Goal: Task Accomplishment & Management: Use online tool/utility

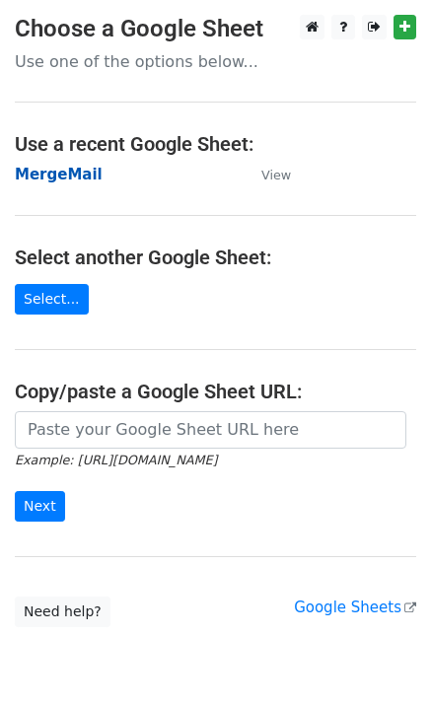
click at [37, 175] on strong "MergeMail" at bounding box center [59, 175] width 88 height 18
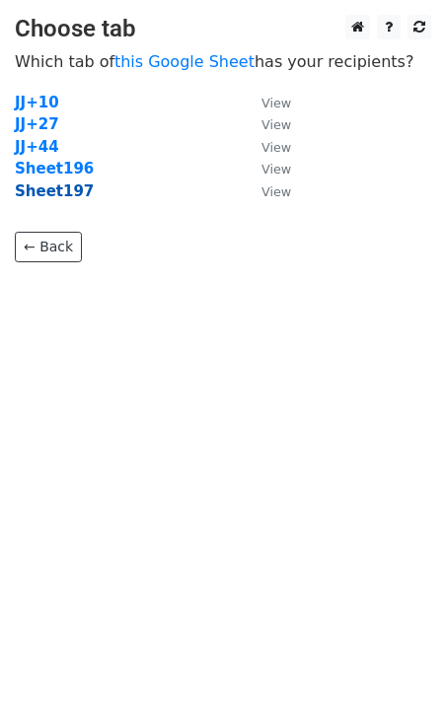
click at [64, 200] on strong "Sheet197" at bounding box center [54, 191] width 79 height 18
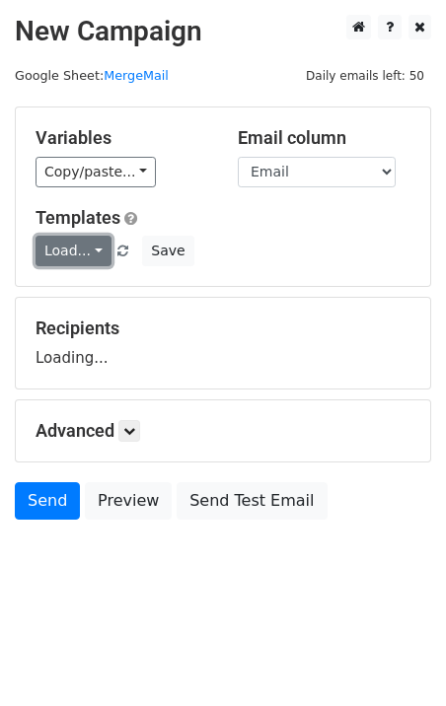
click at [70, 250] on link "Load..." at bounding box center [74, 251] width 76 height 31
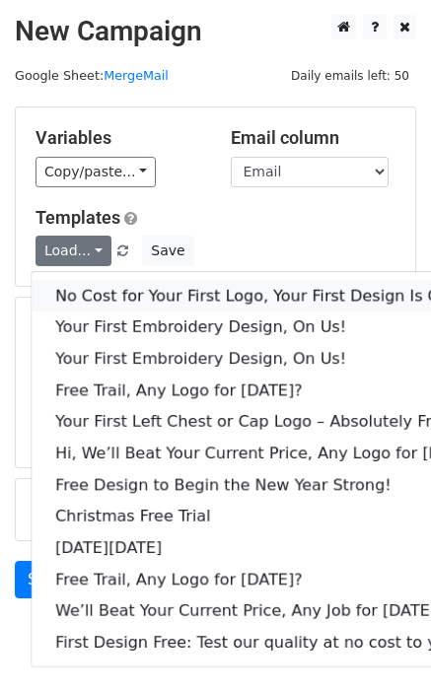
click at [115, 298] on link "No Cost for Your First Logo, Your First Design Is On Us!" at bounding box center [270, 296] width 476 height 32
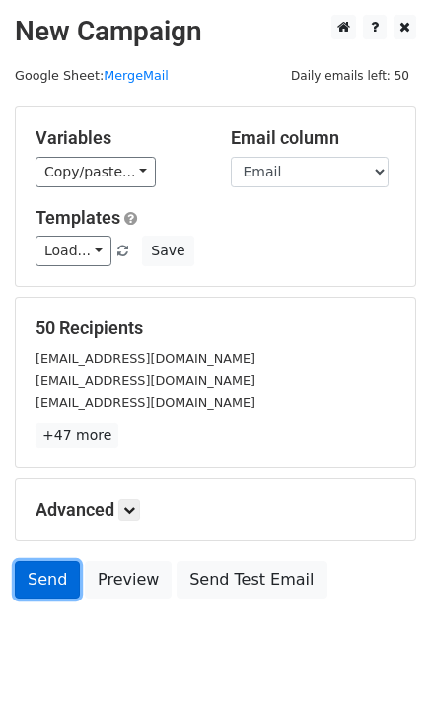
click at [57, 584] on link "Send" at bounding box center [47, 579] width 65 height 37
